Goal: Task Accomplishment & Management: Complete application form

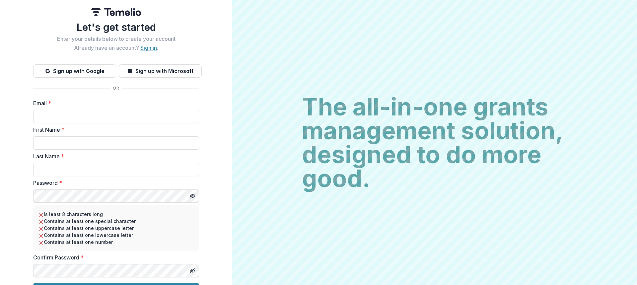
click at [147, 45] on link "Sign in" at bounding box center [148, 47] width 17 height 7
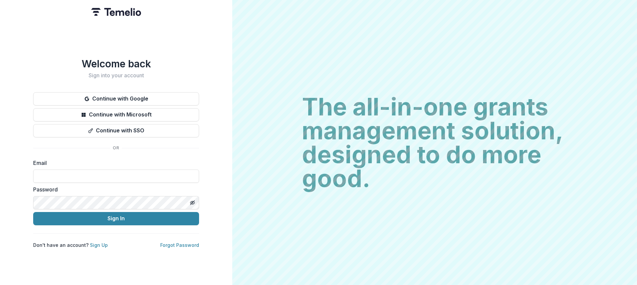
click at [113, 97] on button "Continue with Google" at bounding box center [116, 98] width 166 height 13
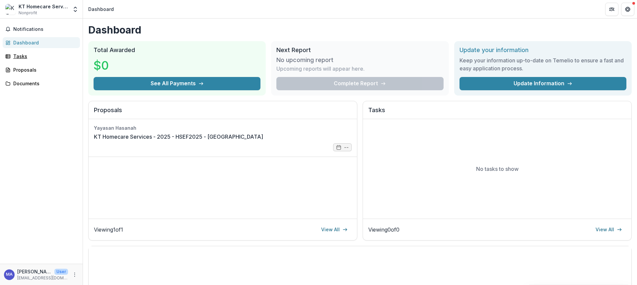
click at [24, 56] on div "Tasks" at bounding box center [43, 56] width 61 height 7
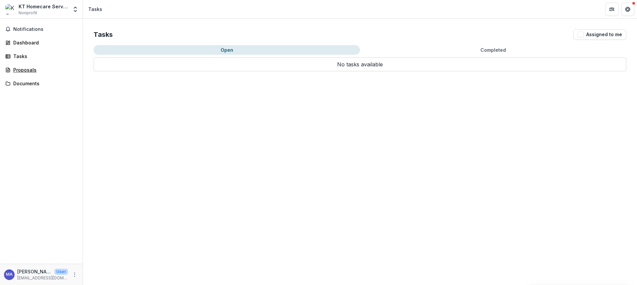
click at [34, 68] on div "Proposals" at bounding box center [43, 69] width 61 height 7
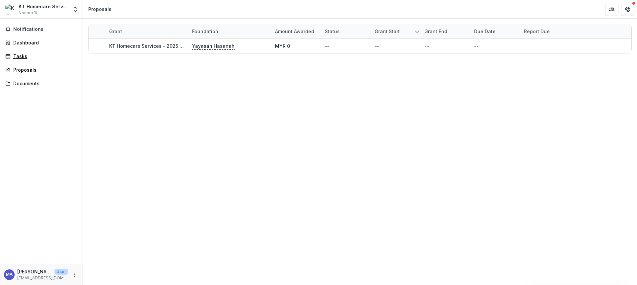
click at [28, 52] on link "Tasks" at bounding box center [41, 56] width 77 height 11
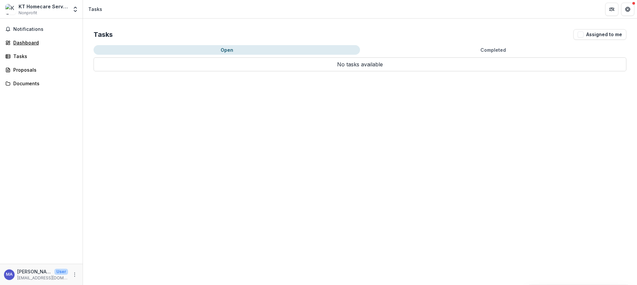
click at [35, 44] on div "Dashboard" at bounding box center [43, 42] width 61 height 7
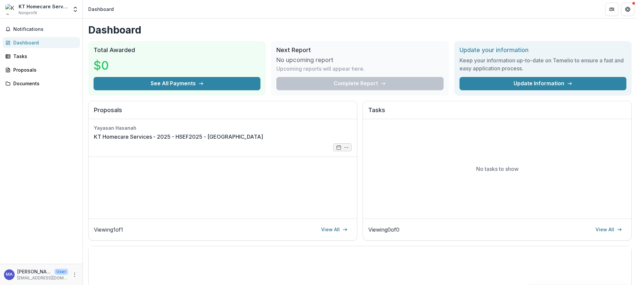
click at [50, 28] on span "Notifications" at bounding box center [45, 30] width 64 height 6
drag, startPoint x: 32, startPoint y: 206, endPoint x: 90, endPoint y: 187, distance: 61.2
click at [34, 205] on div "Notifications Unread 0 Archived You don't have any unread notifications We'll n…" at bounding box center [41, 141] width 83 height 245
click at [239, 141] on link "KT Homecare Services - 2025 - HSEF2025 - [GEOGRAPHIC_DATA]" at bounding box center [178, 137] width 169 height 8
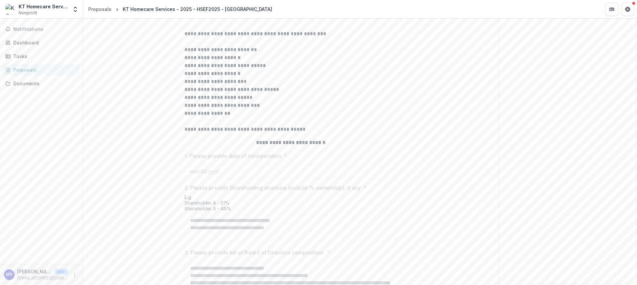
scroll to position [284, 0]
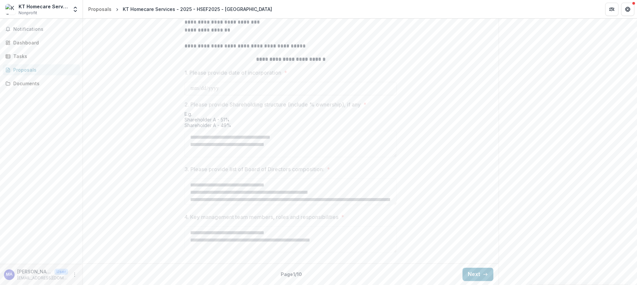
click at [476, 275] on button "Next" at bounding box center [478, 274] width 31 height 13
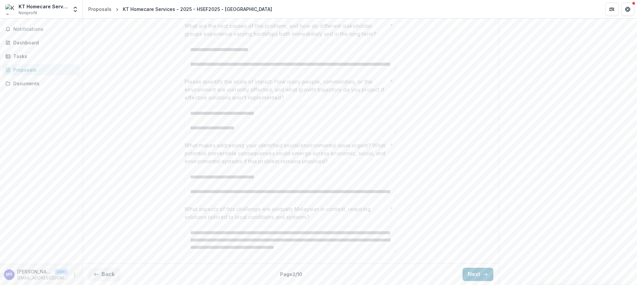
scroll to position [261, 0]
click at [106, 272] on button "Back" at bounding box center [104, 274] width 32 height 13
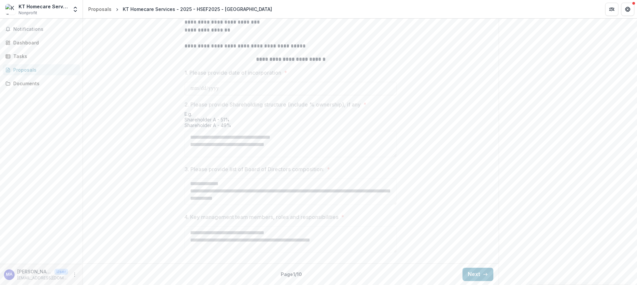
scroll to position [284, 0]
click at [469, 273] on button "Next" at bounding box center [478, 274] width 31 height 13
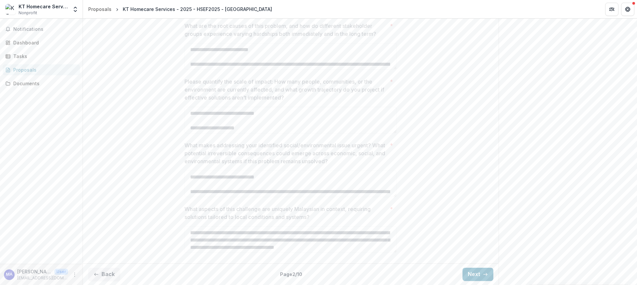
click at [469, 274] on button "Next" at bounding box center [478, 274] width 31 height 13
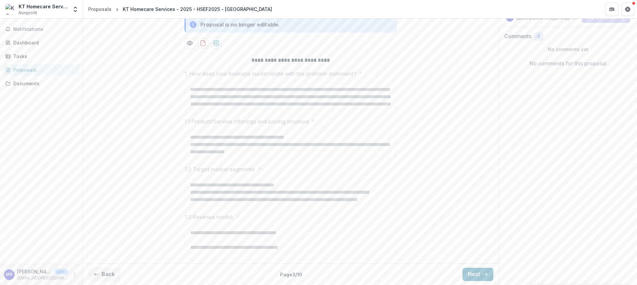
click at [469, 274] on button "Next" at bounding box center [478, 274] width 31 height 13
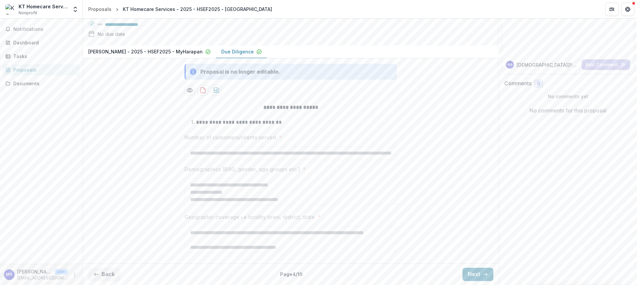
click at [110, 273] on button "Back" at bounding box center [104, 274] width 32 height 13
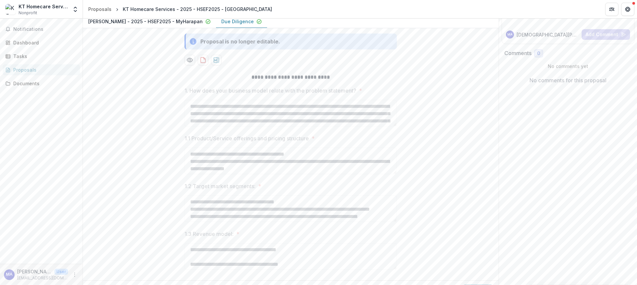
click at [110, 273] on div "**********" at bounding box center [291, 173] width 416 height 210
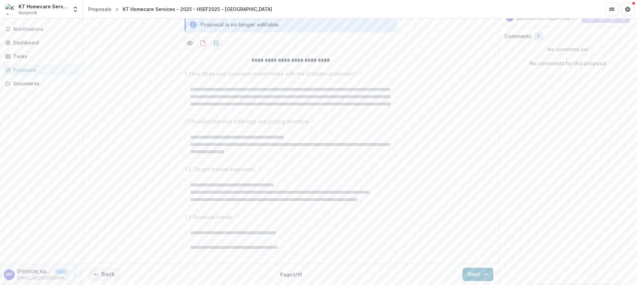
scroll to position [133, 0]
click at [107, 271] on button "Back" at bounding box center [104, 274] width 32 height 13
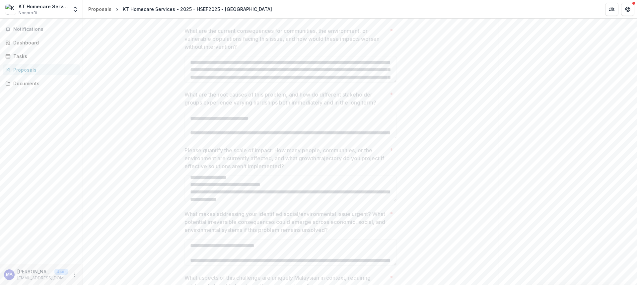
scroll to position [261, 0]
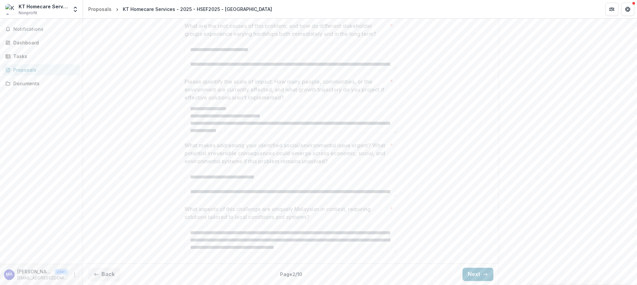
click at [476, 271] on button "Next" at bounding box center [478, 274] width 31 height 13
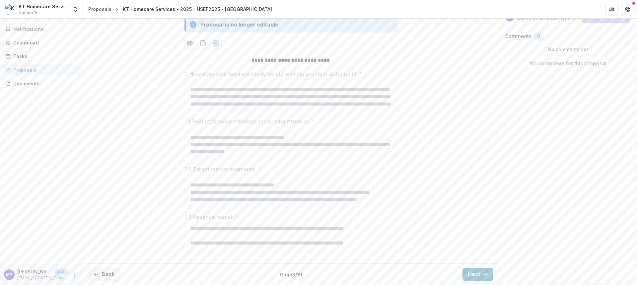
scroll to position [396, 0]
click at [477, 269] on button "Next" at bounding box center [478, 274] width 31 height 13
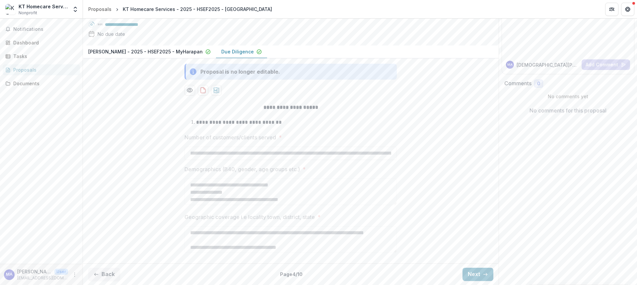
scroll to position [86, 0]
click at [477, 269] on button "Next" at bounding box center [478, 274] width 31 height 13
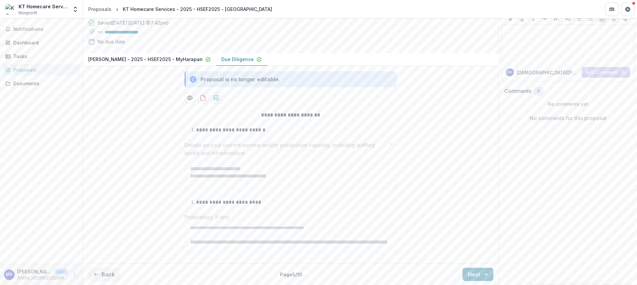
scroll to position [293, 0]
click at [480, 271] on button "Next" at bounding box center [478, 274] width 31 height 13
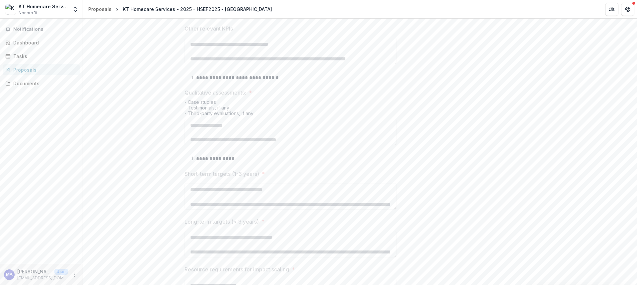
scroll to position [375, 0]
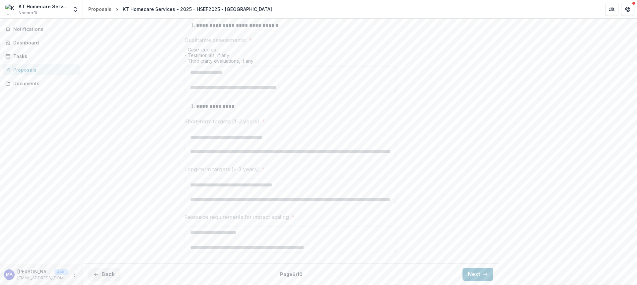
click at [483, 275] on icon "button" at bounding box center [485, 274] width 5 height 5
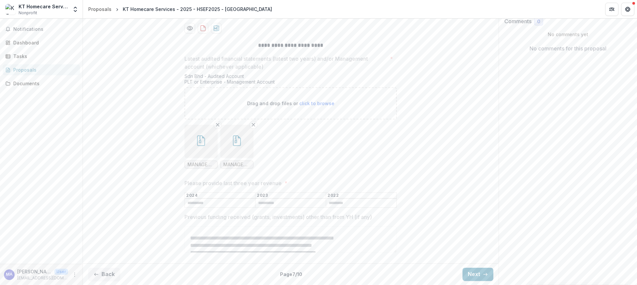
scroll to position [118, 0]
click at [471, 270] on button "Next" at bounding box center [478, 274] width 31 height 13
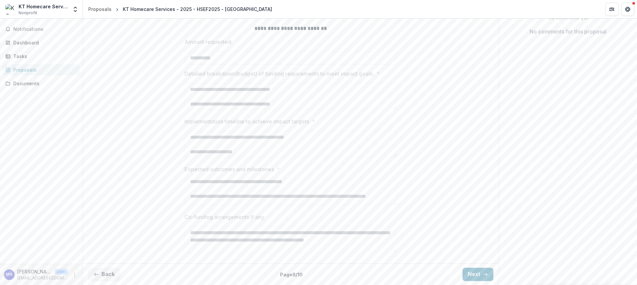
scroll to position [165, 0]
click at [483, 272] on icon "button" at bounding box center [485, 274] width 5 height 5
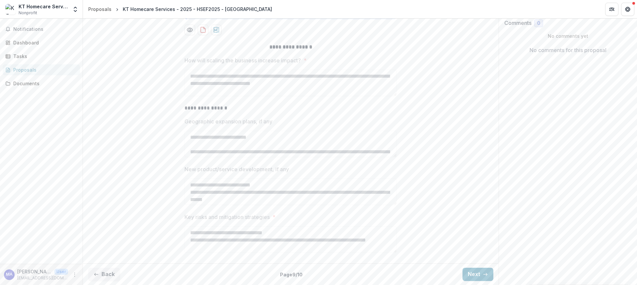
scroll to position [146, 0]
click at [466, 276] on button "Next" at bounding box center [478, 274] width 31 height 13
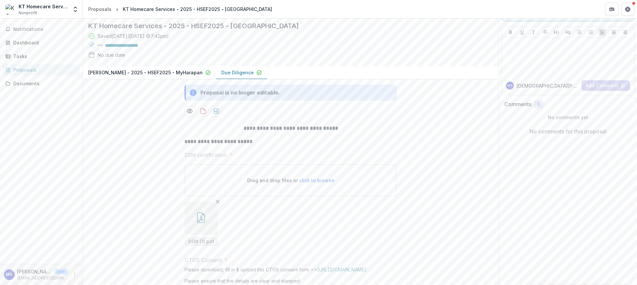
scroll to position [0, 0]
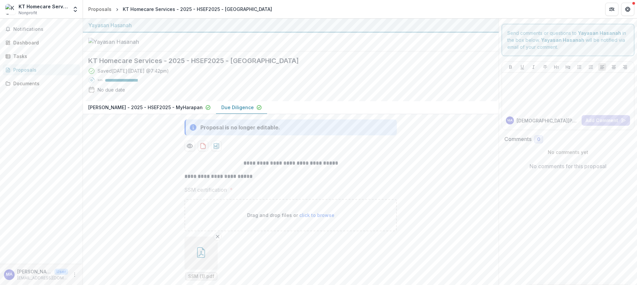
click at [32, 28] on span "Notifications" at bounding box center [45, 30] width 64 height 6
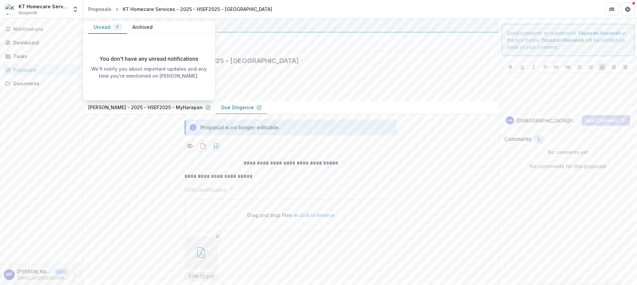
click at [48, 196] on div "Notifications Unread 0 Archived You don't have any unread notifications We'll n…" at bounding box center [41, 141] width 83 height 245
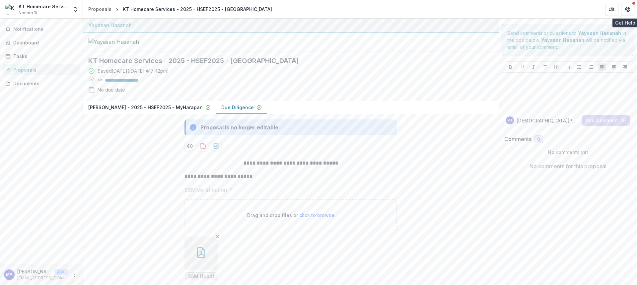
click at [627, 12] on icon "Get Help" at bounding box center [627, 9] width 5 height 5
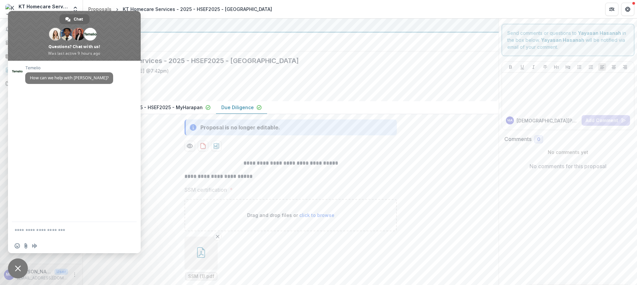
click at [440, 7] on header "Proposals KT Homecare Services - 2025 - HSEF2025 - MyHarapan" at bounding box center [360, 9] width 554 height 18
click at [282, 51] on div at bounding box center [291, 42] width 416 height 19
click at [15, 274] on span "Close chat" at bounding box center [18, 269] width 20 height 20
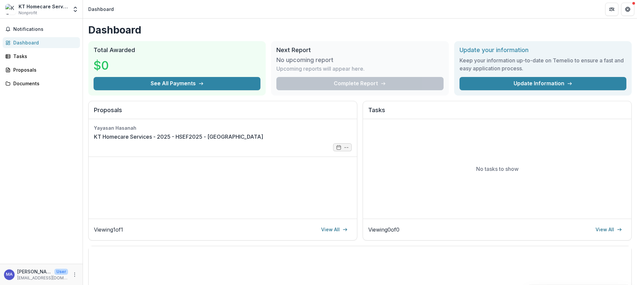
click at [261, 140] on link "KT Homecare Services - 2025 - HSEF2025 - [GEOGRAPHIC_DATA]" at bounding box center [178, 137] width 169 height 8
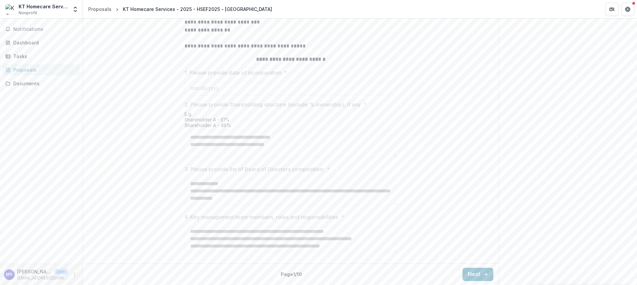
scroll to position [374, 0]
